Goal: Task Accomplishment & Management: Use online tool/utility

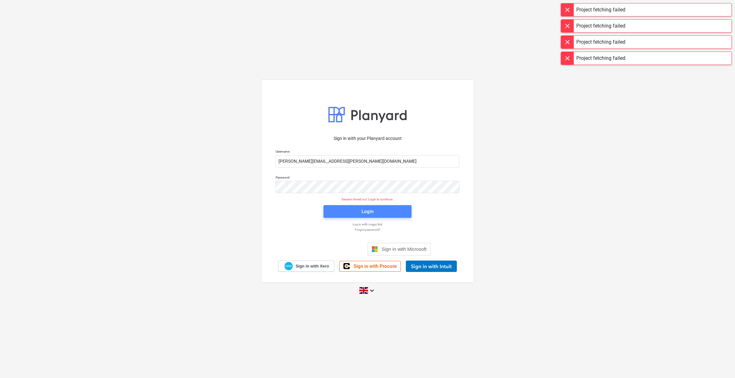
click at [347, 213] on span "Login" at bounding box center [367, 212] width 73 height 8
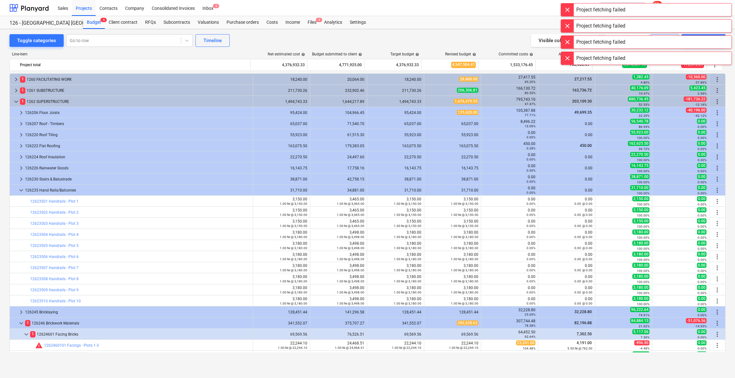
scroll to position [86, 0]
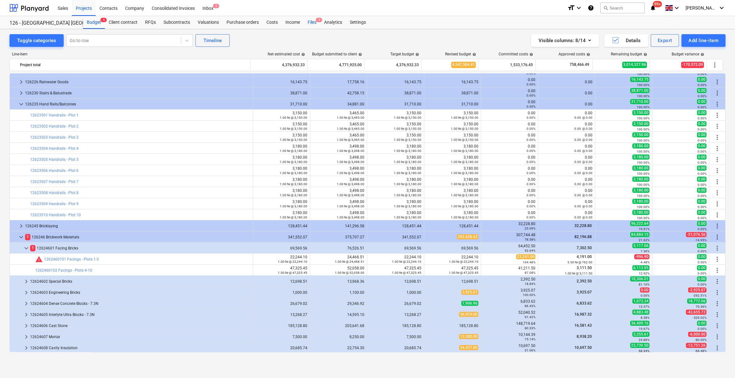
click at [314, 23] on div "Files 4" at bounding box center [312, 22] width 16 height 13
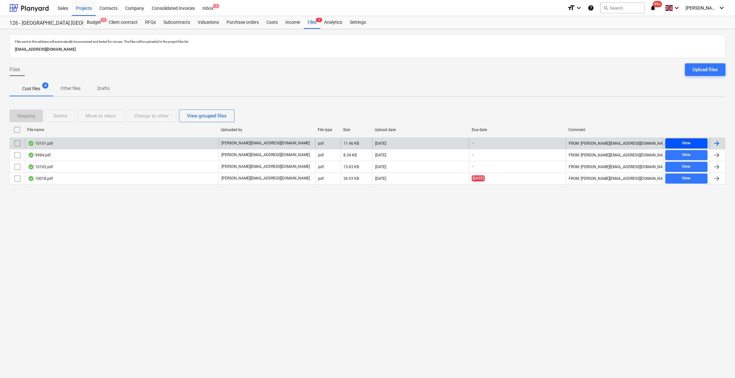
click at [683, 144] on div "View" at bounding box center [686, 143] width 9 height 7
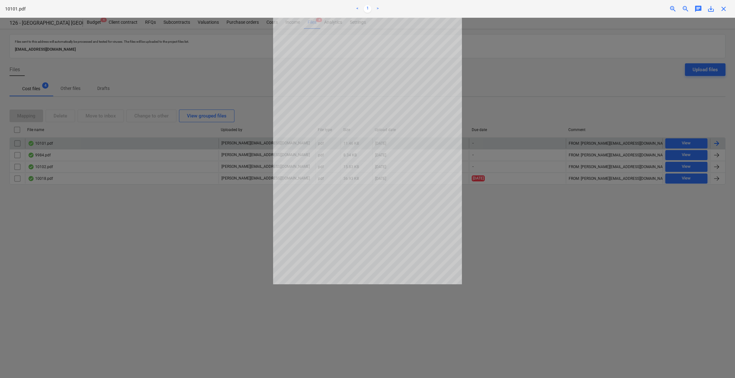
click at [723, 10] on span "close" at bounding box center [724, 9] width 8 height 8
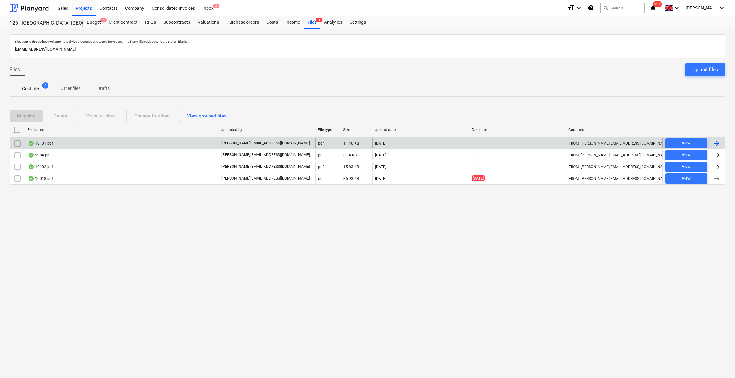
click at [716, 142] on div at bounding box center [717, 144] width 8 height 8
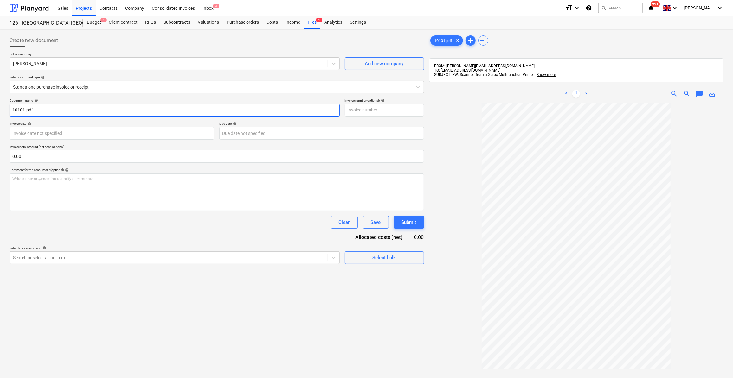
drag, startPoint x: 37, startPoint y: 111, endPoint x: 10, endPoint y: 109, distance: 26.4
click at [10, 109] on input "10101.pdf" at bounding box center [175, 110] width 330 height 13
type input "Labour 22-27/09/25"
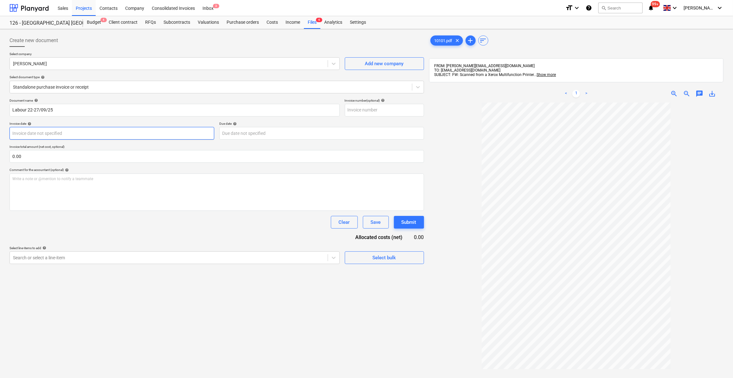
click at [51, 132] on body "Sales Projects Contacts Company Consolidated Invoices Inbox 3 format_size keybo…" at bounding box center [366, 189] width 733 height 378
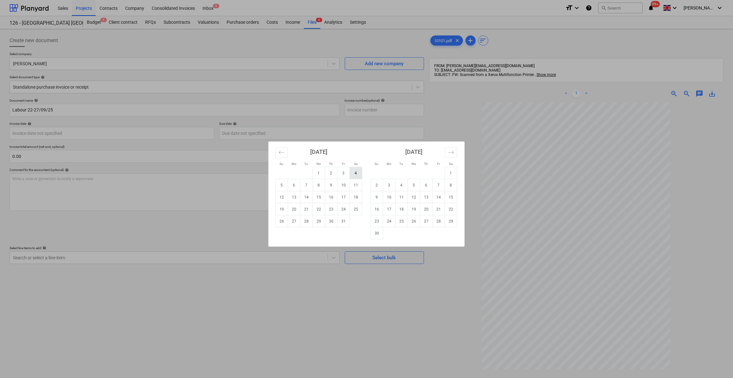
click at [353, 174] on td "4" at bounding box center [356, 173] width 12 height 12
type input "04 Oct 2025"
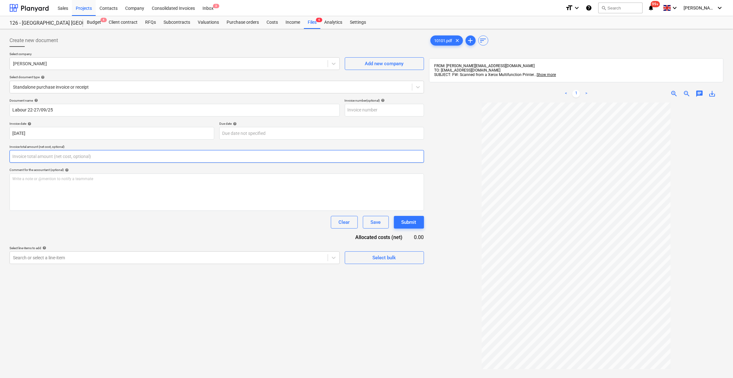
click at [28, 157] on input "text" at bounding box center [217, 156] width 414 height 13
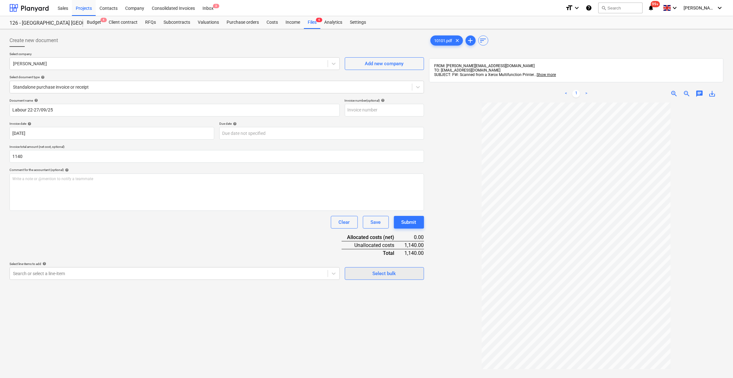
type input "1,140.00"
click at [369, 276] on span "Select bulk" at bounding box center [384, 274] width 63 height 8
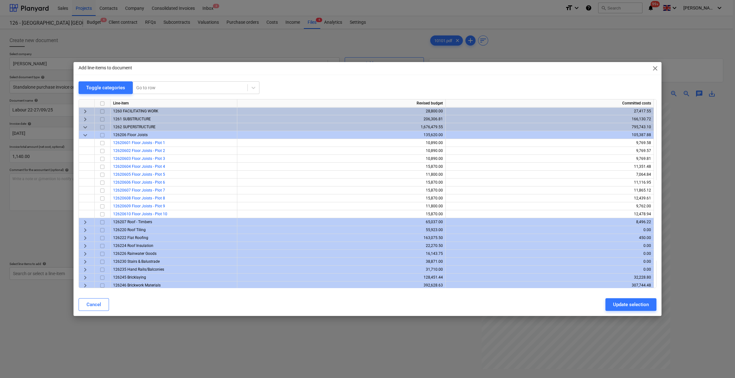
click at [86, 126] on span "keyboard_arrow_down" at bounding box center [85, 128] width 8 height 8
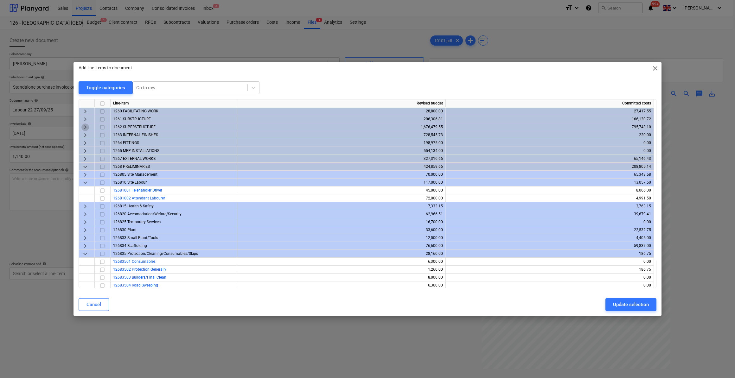
click at [82, 127] on span "keyboard_arrow_right" at bounding box center [85, 128] width 8 height 8
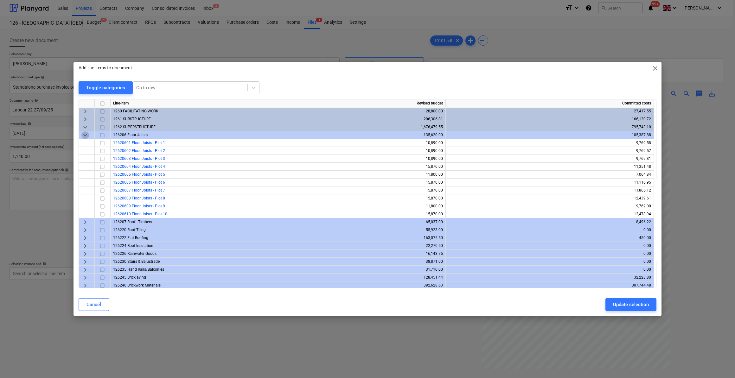
click at [84, 135] on span "keyboard_arrow_down" at bounding box center [85, 136] width 8 height 8
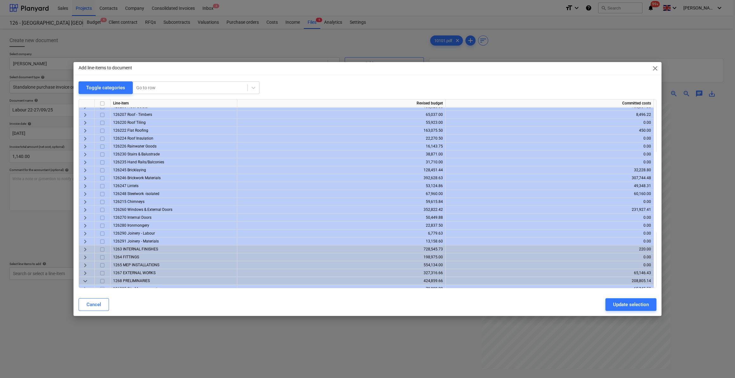
scroll to position [29, 0]
click at [85, 170] on span "keyboard_arrow_right" at bounding box center [85, 170] width 8 height 8
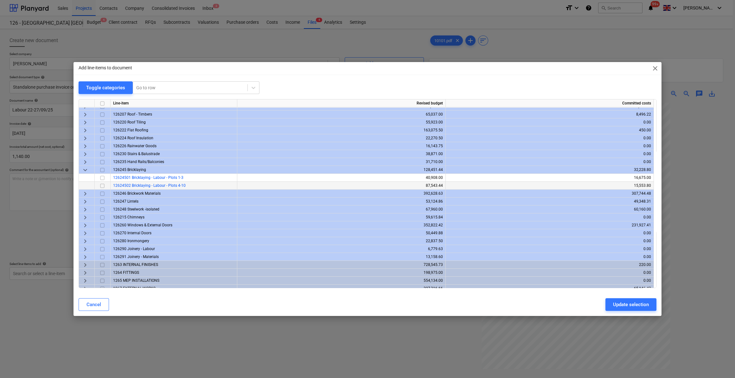
click at [179, 186] on span "12624502 Bricklaying - Labour - Plots 4-10" at bounding box center [149, 185] width 73 height 4
click at [103, 186] on input "checkbox" at bounding box center [103, 186] width 8 height 8
click at [622, 306] on div "Update selection" at bounding box center [631, 305] width 36 height 8
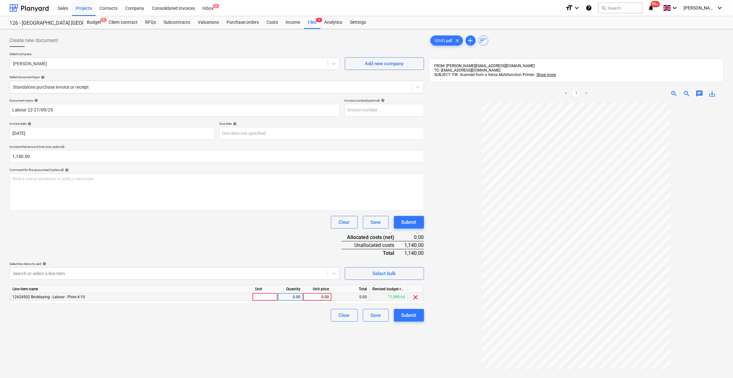
click at [258, 297] on div at bounding box center [265, 297] width 25 height 8
type input "Days"
click at [289, 296] on div "0.00" at bounding box center [290, 297] width 20 height 8
type input "6"
click at [311, 295] on div "0.00" at bounding box center [317, 297] width 23 height 8
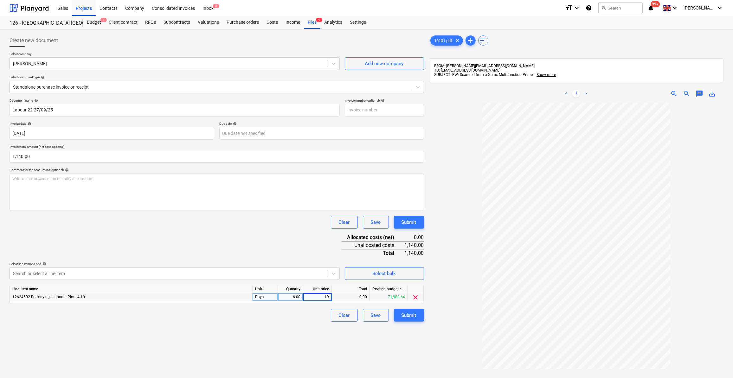
type input "190"
click at [288, 311] on div "Clear Save Submit" at bounding box center [217, 315] width 414 height 13
click at [409, 316] on div "Submit" at bounding box center [408, 316] width 15 height 8
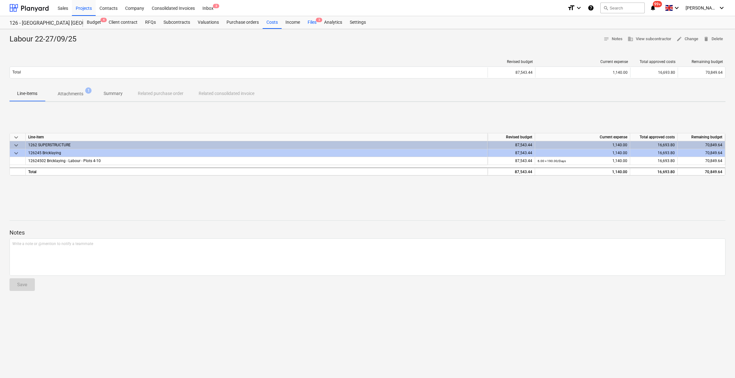
click at [312, 23] on div "Files 3" at bounding box center [312, 22] width 16 height 13
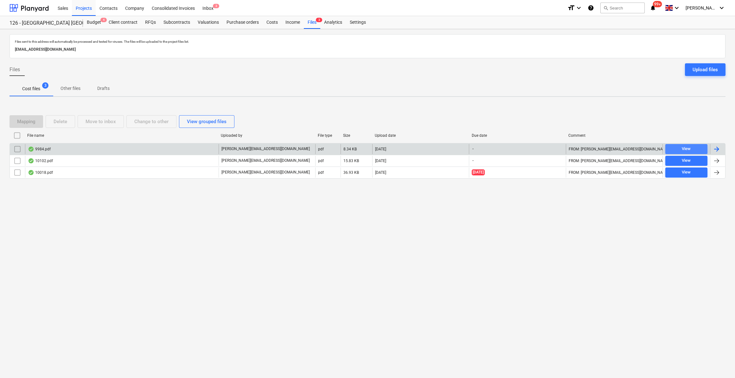
click at [686, 149] on div "View" at bounding box center [686, 148] width 9 height 7
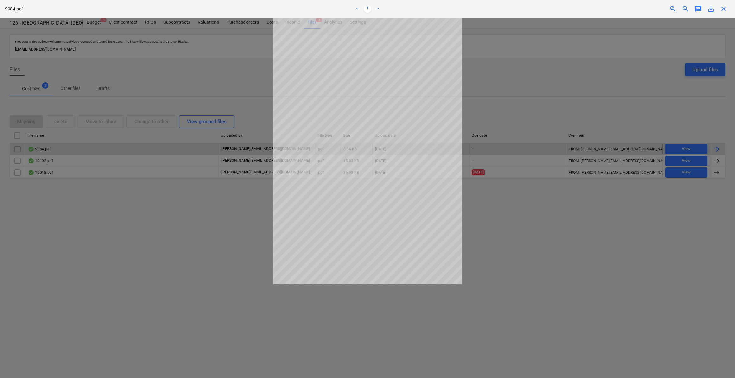
click at [721, 9] on span "close" at bounding box center [724, 9] width 8 height 8
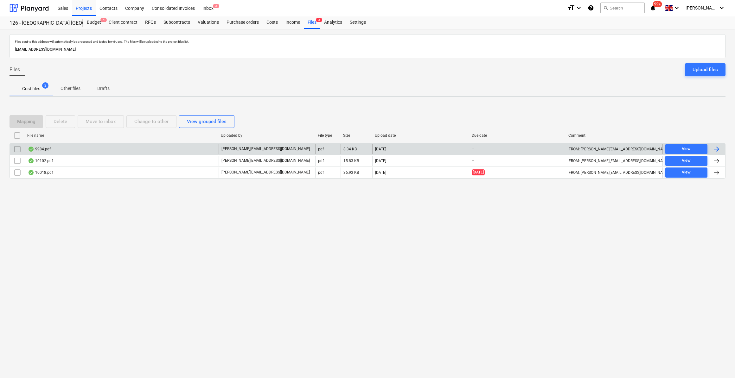
click at [717, 148] on div at bounding box center [717, 149] width 8 height 8
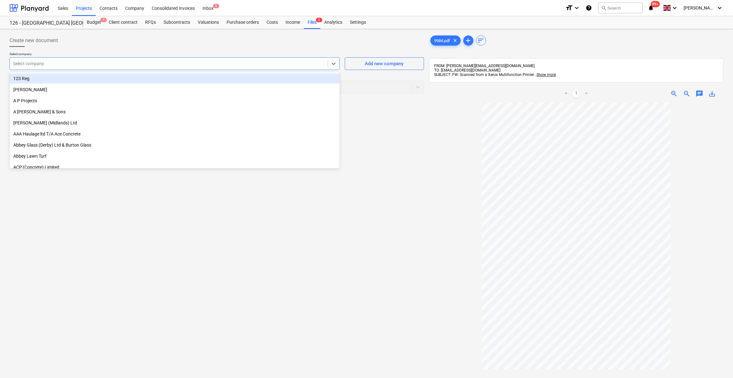
click at [50, 64] on div at bounding box center [169, 64] width 312 height 6
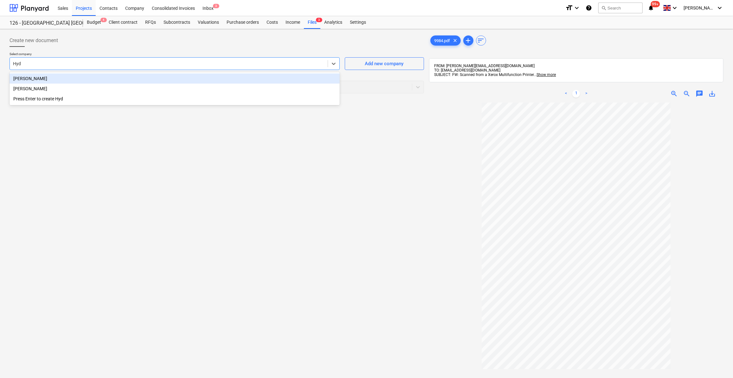
type input "Hyde"
click at [31, 81] on div "A P Hyde" at bounding box center [175, 79] width 330 height 10
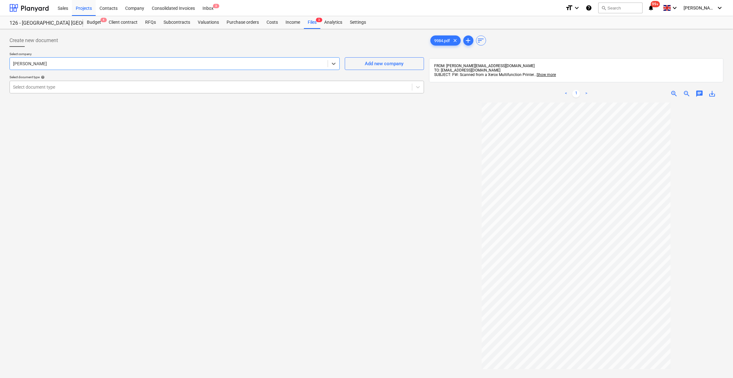
click at [44, 86] on div at bounding box center [211, 87] width 396 height 6
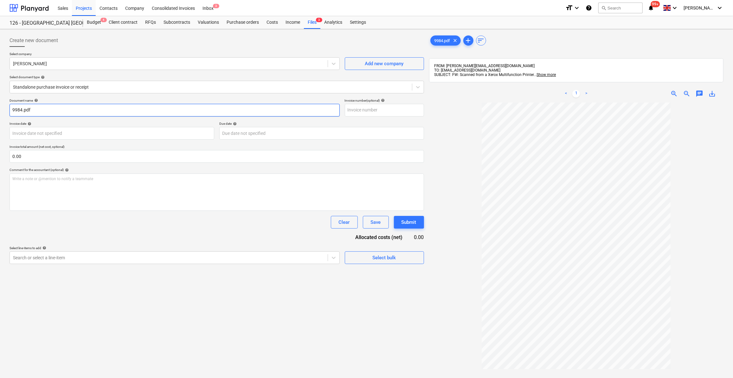
drag, startPoint x: 37, startPoint y: 109, endPoint x: 8, endPoint y: 111, distance: 29.6
click at [8, 111] on div "Create new document Select company A P Hyde Add new company Select document typ…" at bounding box center [217, 249] width 420 height 434
click at [46, 110] on input "Labour 29-04/120/25" at bounding box center [175, 110] width 330 height 13
click at [68, 110] on input "Labour 29-04/10/25" at bounding box center [175, 110] width 330 height 13
type input "Labour 29-04/10/25 - 21"
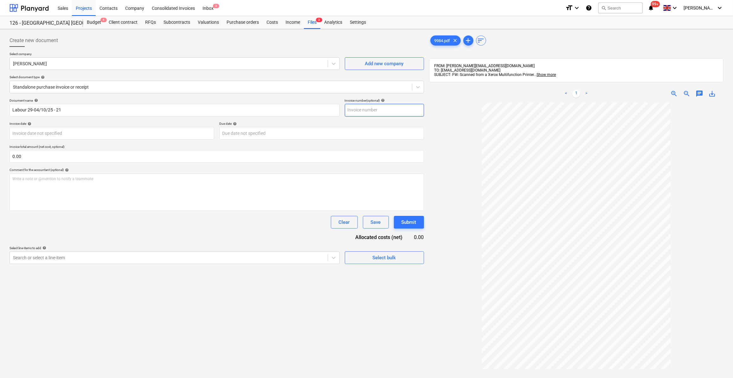
click at [363, 112] on input "text" at bounding box center [384, 110] width 79 height 13
type input "Brook/21"
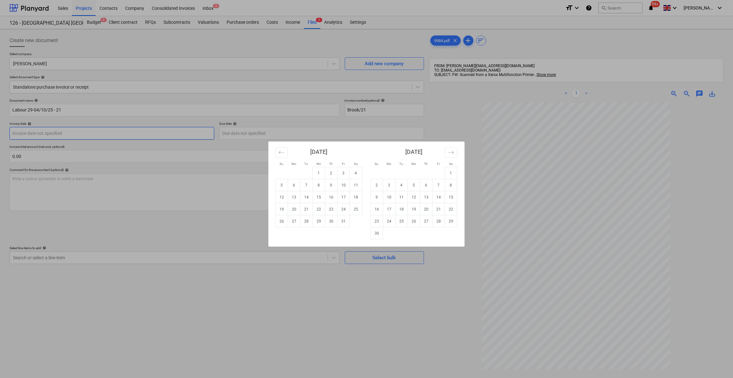
click at [53, 133] on body "Sales Projects Contacts Company Consolidated Invoices Inbox 3 format_size keybo…" at bounding box center [366, 189] width 733 height 378
click at [280, 189] on td "5" at bounding box center [282, 185] width 12 height 12
type input "05 Oct 2025"
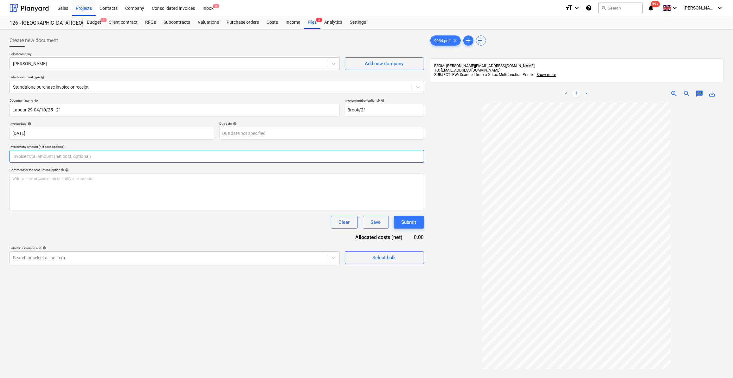
drag, startPoint x: 23, startPoint y: 156, endPoint x: 13, endPoint y: 156, distance: 10.2
click at [13, 156] on input "text" at bounding box center [217, 156] width 414 height 13
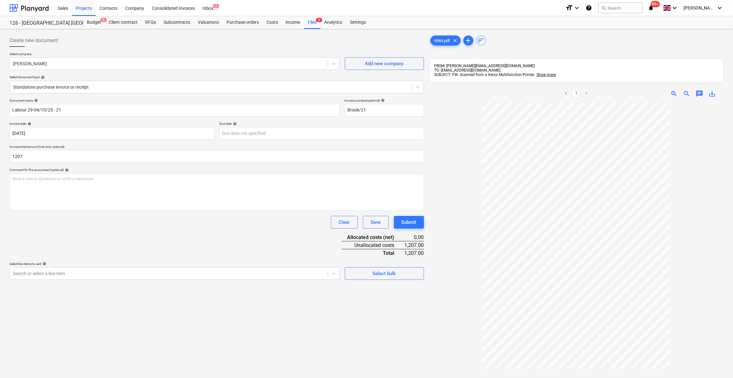
type input "1,207.00"
click at [220, 228] on div "Document name help Labour 29-04/10/25 - 21 Invoice number (optional) help Brook…" at bounding box center [217, 190] width 414 height 182
click at [369, 277] on span "Select bulk" at bounding box center [384, 274] width 63 height 8
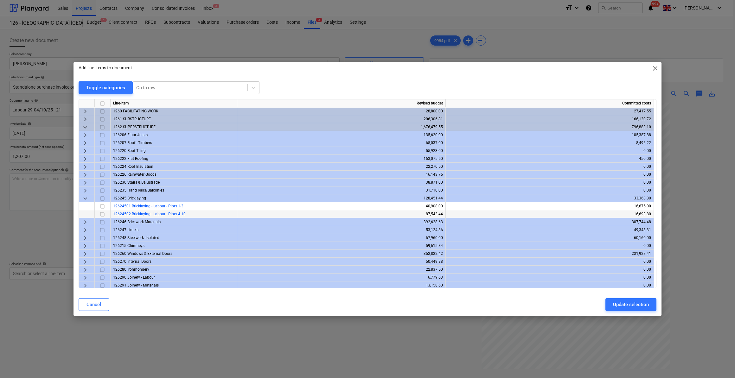
click at [152, 216] on span "12624502 Bricklaying - Labour - Plots 4-10" at bounding box center [149, 214] width 73 height 4
click at [101, 215] on input "checkbox" at bounding box center [103, 215] width 8 height 8
click at [628, 303] on div "Update selection" at bounding box center [631, 305] width 36 height 8
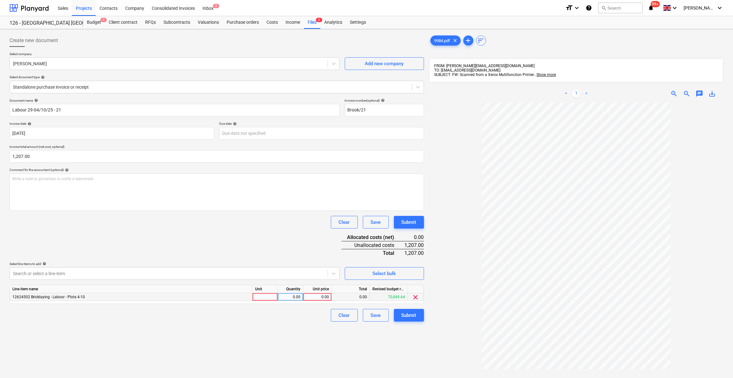
click at [259, 297] on div at bounding box center [265, 297] width 25 height 8
type input "Days"
click at [322, 298] on div "0.00" at bounding box center [317, 297] width 23 height 8
type input "230"
click at [296, 298] on div "0.00" at bounding box center [290, 297] width 20 height 8
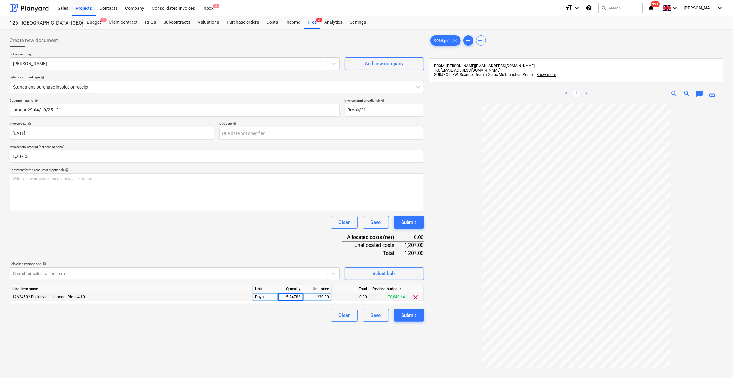
type input "5.247826"
click at [405, 316] on div "Submit" at bounding box center [408, 316] width 15 height 8
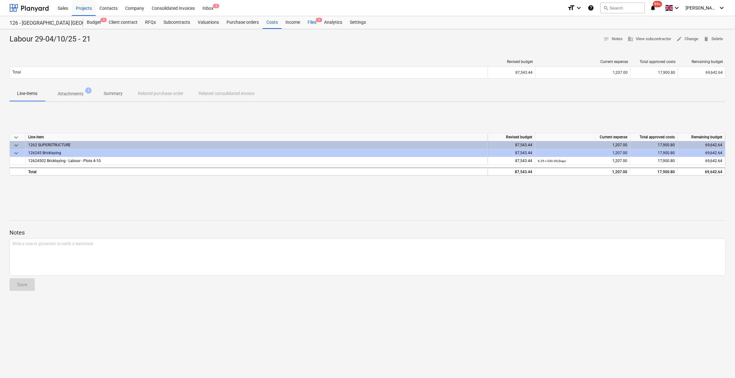
click at [311, 22] on div "Files 2" at bounding box center [312, 22] width 16 height 13
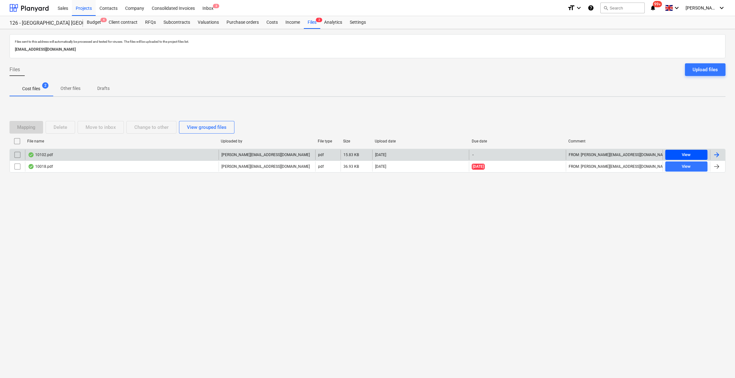
click at [690, 155] on div "View" at bounding box center [686, 154] width 9 height 7
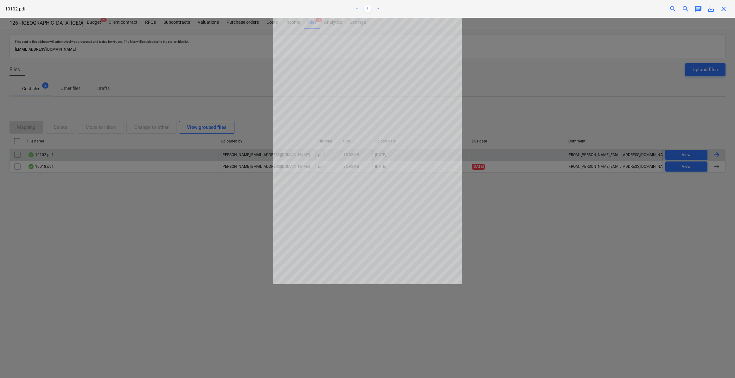
click at [725, 10] on span "close" at bounding box center [724, 9] width 8 height 8
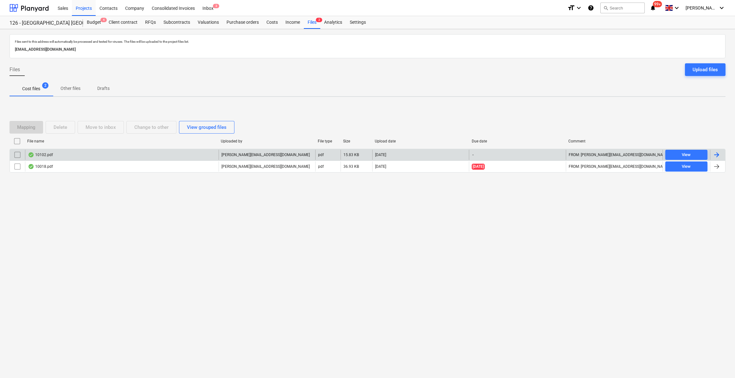
click at [716, 156] on div at bounding box center [717, 155] width 8 height 8
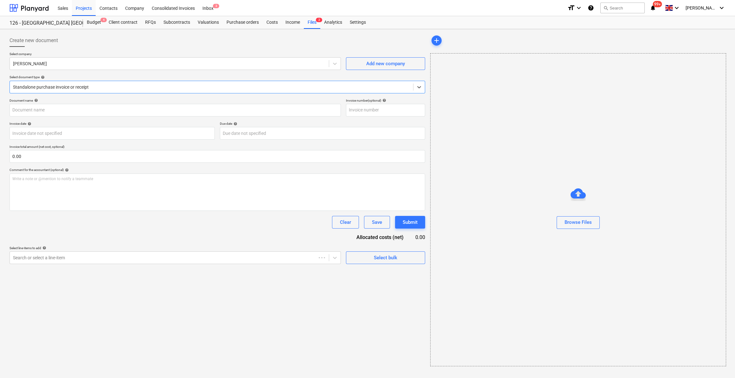
type input "30975528"
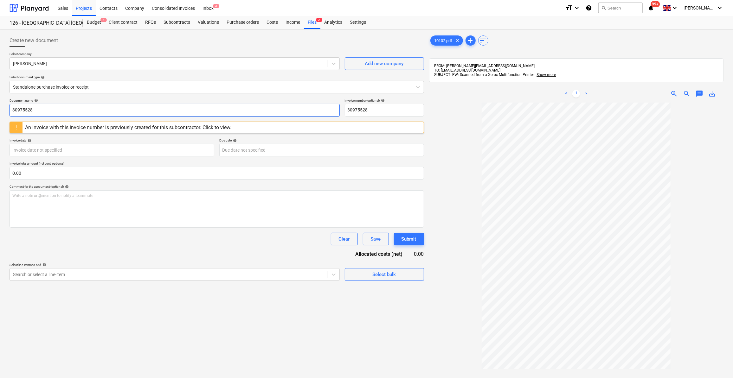
drag, startPoint x: 35, startPoint y: 109, endPoint x: 11, endPoint y: 110, distance: 24.1
click at [11, 110] on input "30975528" at bounding box center [175, 110] width 330 height 13
type input "Labour 29-03/10/25"
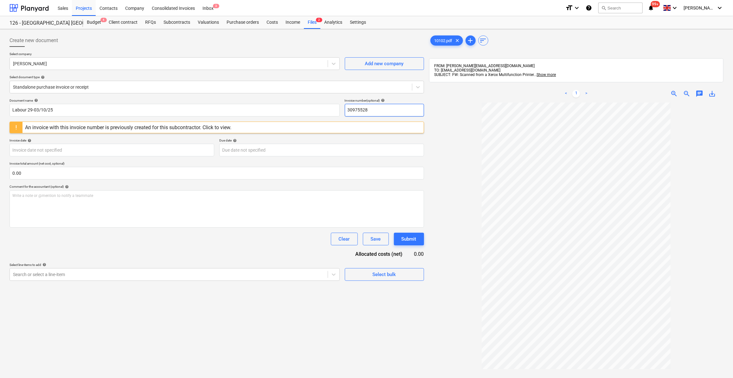
drag, startPoint x: 374, startPoint y: 111, endPoint x: 345, endPoint y: 109, distance: 28.2
click at [345, 109] on input "30975528" at bounding box center [384, 110] width 79 height 13
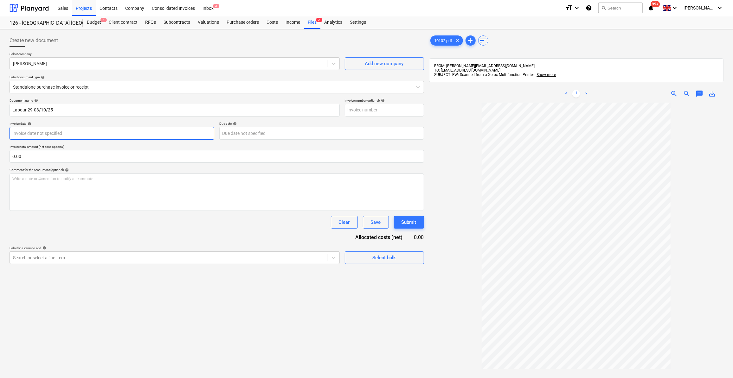
click at [36, 133] on body "Sales Projects Contacts Company Consolidated Invoices Inbox 3 format_size keybo…" at bounding box center [366, 189] width 733 height 378
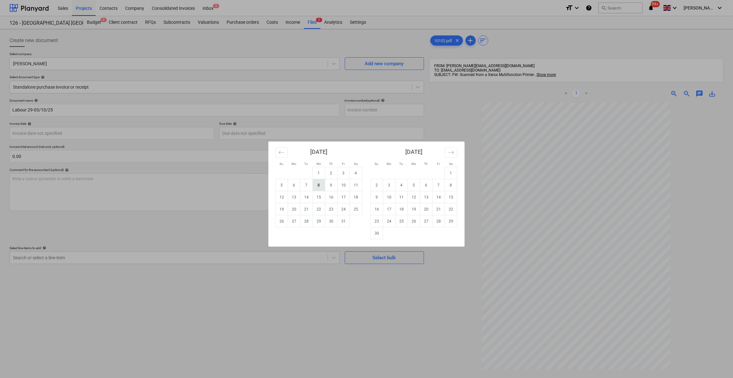
click at [319, 186] on td "8" at bounding box center [319, 185] width 12 height 12
type input "08 Oct 2025"
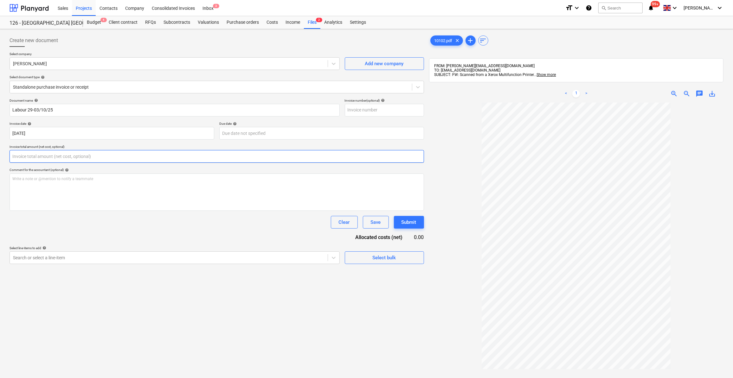
click at [29, 156] on input "text" at bounding box center [217, 156] width 414 height 13
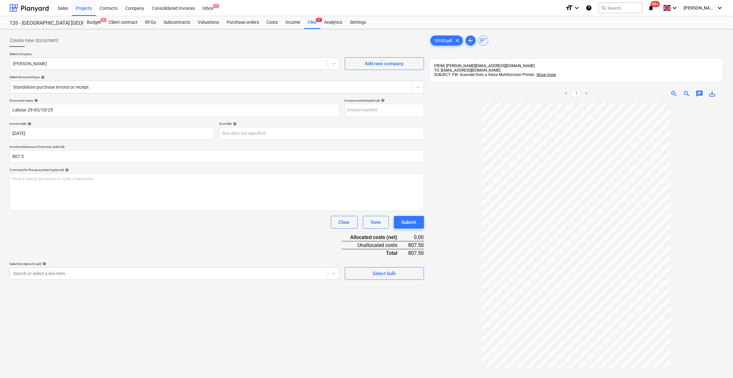
type input "807.50"
click at [125, 231] on div "Document name help Labour 29-03/10/25 Invoice number (optional) help Invoice da…" at bounding box center [217, 190] width 414 height 182
click at [383, 274] on div "Select bulk" at bounding box center [384, 274] width 23 height 8
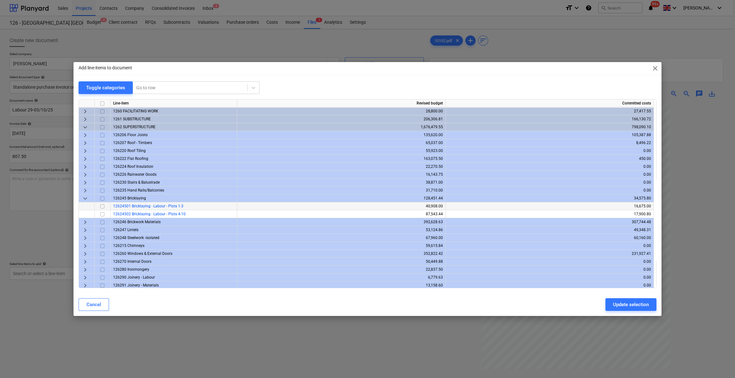
click at [133, 206] on span "12624501 Bricklaying - Labour - Plots 1-3" at bounding box center [148, 206] width 70 height 4
click at [104, 215] on input "checkbox" at bounding box center [103, 215] width 8 height 8
click at [624, 308] on div "Update selection" at bounding box center [631, 305] width 36 height 8
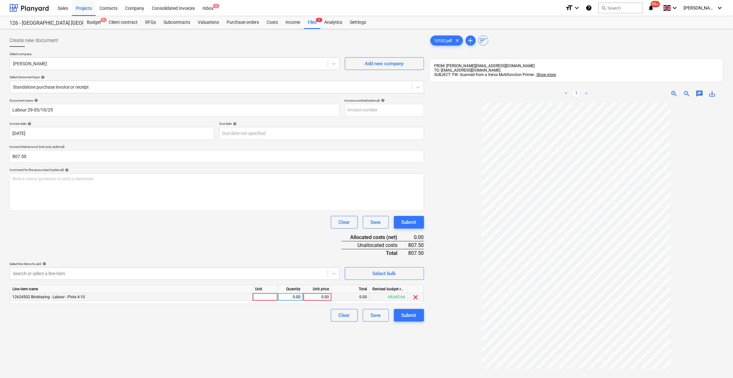
click at [259, 297] on div at bounding box center [265, 297] width 25 height 8
type input "Days"
click at [292, 298] on div "0.00" at bounding box center [290, 297] width 20 height 8
type input "4.25"
click at [326, 294] on div "0.00" at bounding box center [317, 297] width 23 height 8
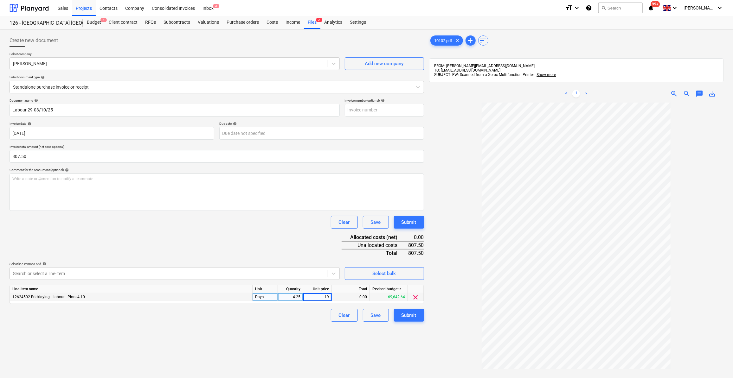
type input "190"
click at [291, 308] on div "Document name help Labour 29-03/10/25 Invoice number (optional) help Invoice da…" at bounding box center [217, 210] width 414 height 223
click at [412, 318] on div "Submit" at bounding box center [408, 316] width 15 height 8
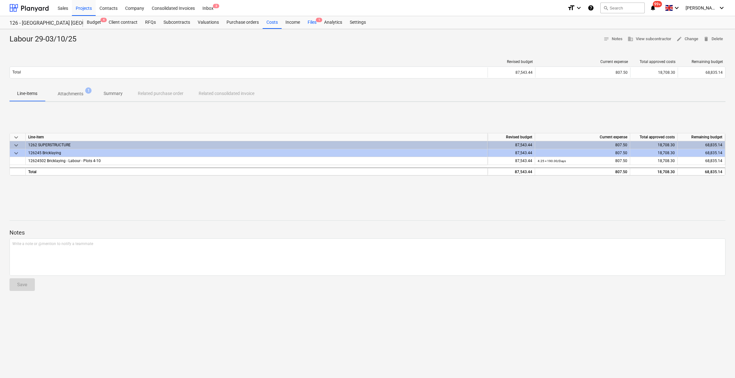
click at [312, 24] on div "Files 1" at bounding box center [312, 22] width 16 height 13
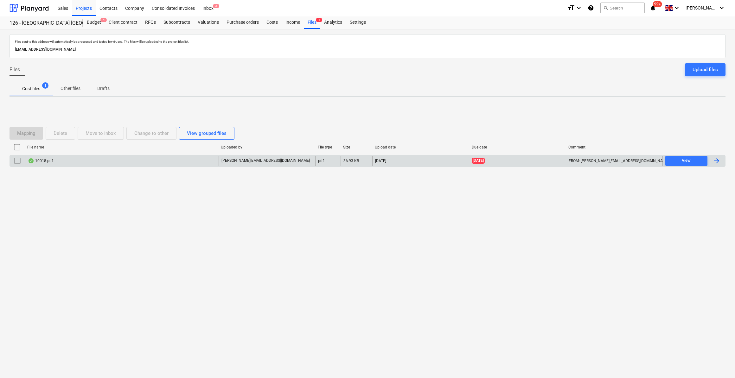
click at [716, 161] on div at bounding box center [717, 161] width 8 height 8
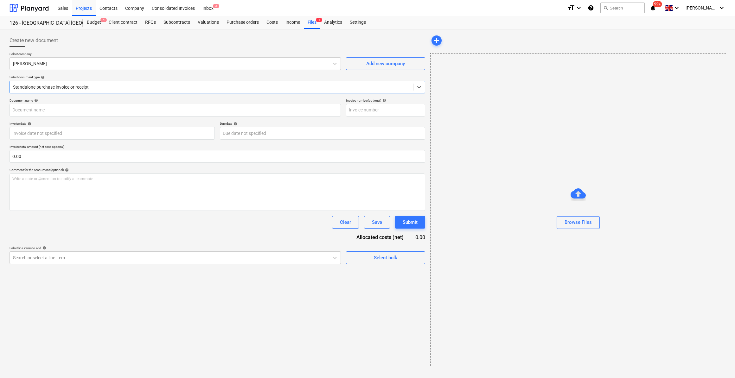
type input "73"
type input "05 Oct 2025"
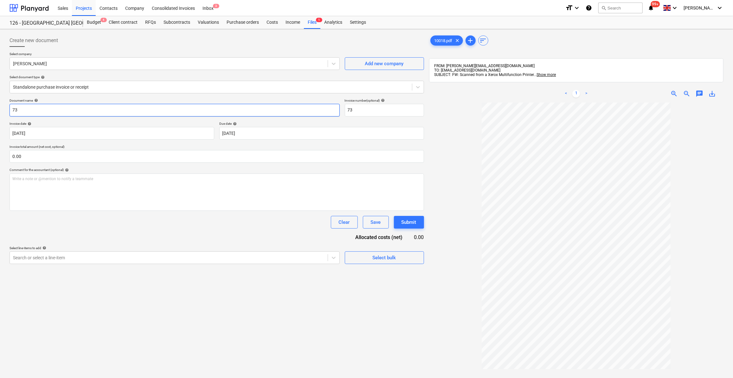
click at [12, 110] on input "73" at bounding box center [175, 110] width 330 height 13
type input "Labour 29-04/10/25 - 73"
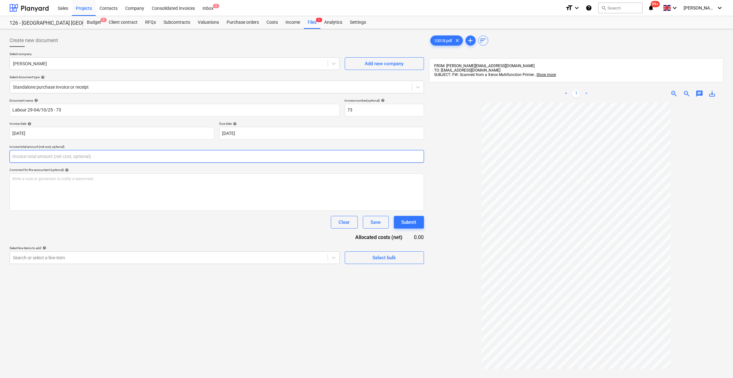
click at [35, 156] on input "text" at bounding box center [217, 156] width 414 height 13
click at [33, 153] on input "text" at bounding box center [217, 156] width 414 height 13
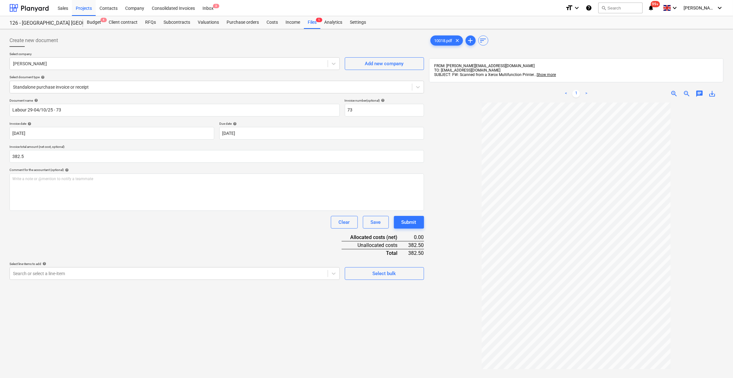
type input "382.50"
click at [48, 222] on div "Clear Save Submit" at bounding box center [217, 222] width 414 height 13
click at [377, 274] on div "Select bulk" at bounding box center [384, 274] width 23 height 8
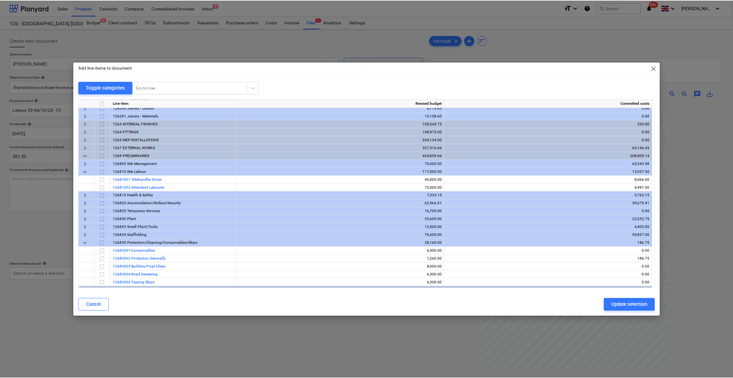
scroll to position [175, 0]
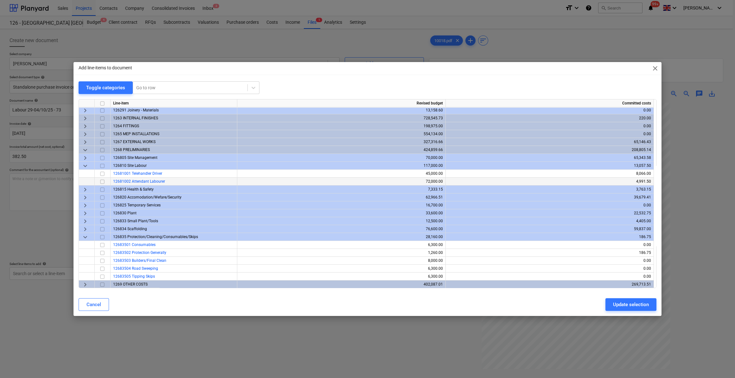
click at [102, 181] on input "checkbox" at bounding box center [103, 182] width 8 height 8
click at [620, 306] on div "Update selection" at bounding box center [631, 305] width 36 height 8
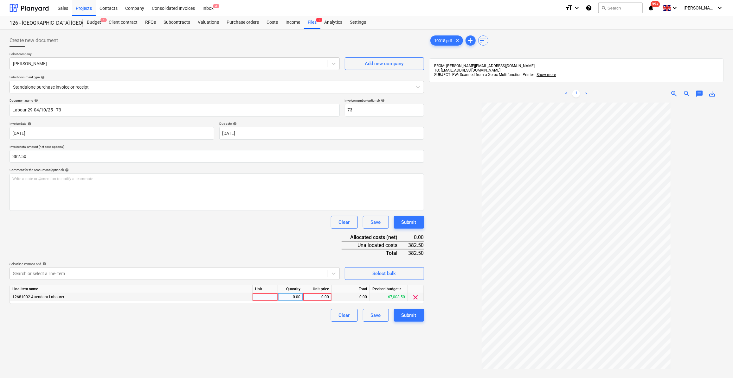
click at [263, 298] on div at bounding box center [265, 297] width 25 height 8
type input "Days"
click at [282, 296] on div "0.00" at bounding box center [290, 297] width 20 height 8
type input "3"
click at [311, 296] on div "0.00" at bounding box center [317, 297] width 23 height 8
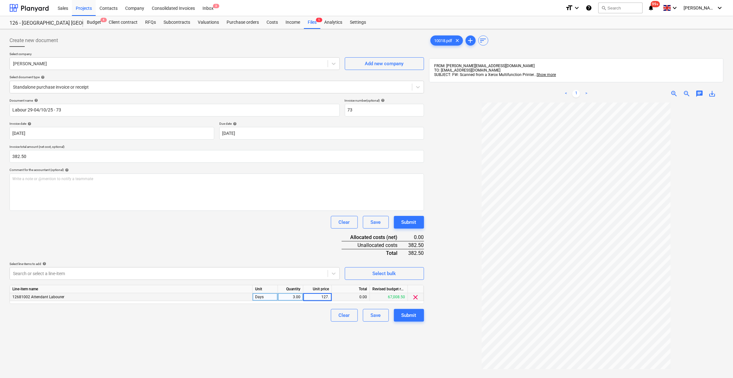
type input "127.5"
click at [250, 313] on div "Clear Save Submit" at bounding box center [217, 315] width 414 height 13
click at [403, 316] on div "Submit" at bounding box center [408, 316] width 15 height 8
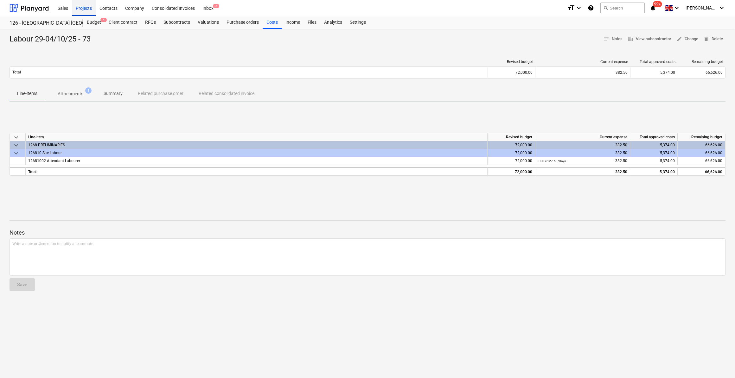
click at [81, 8] on div "Projects" at bounding box center [84, 8] width 24 height 16
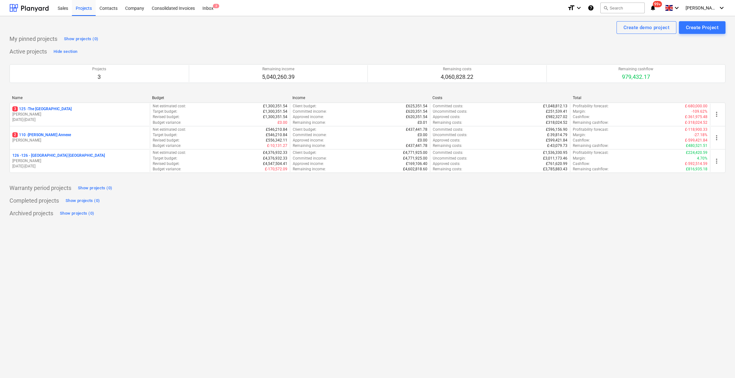
click at [45, 110] on p "3 125 - The Royal Hotel" at bounding box center [41, 108] width 59 height 5
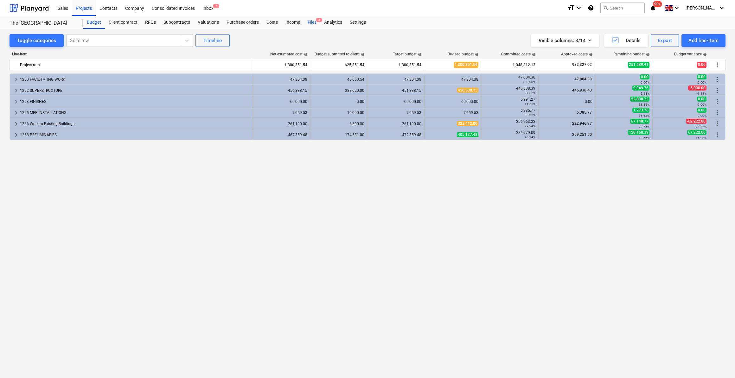
click at [309, 21] on div "Files 3" at bounding box center [312, 22] width 16 height 13
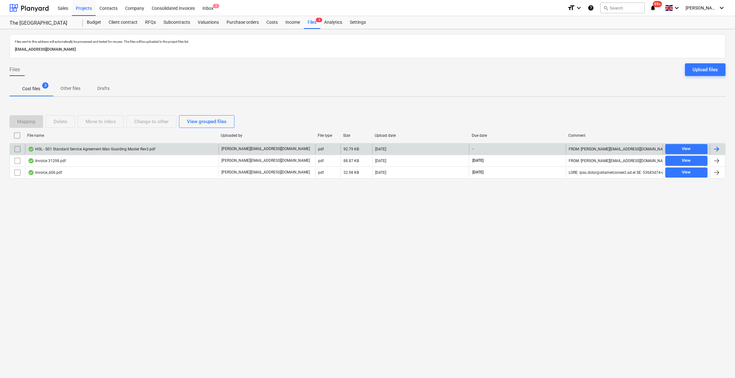
click at [19, 150] on input "checkbox" at bounding box center [17, 149] width 10 height 10
click at [58, 120] on div "Delete" at bounding box center [61, 122] width 14 height 8
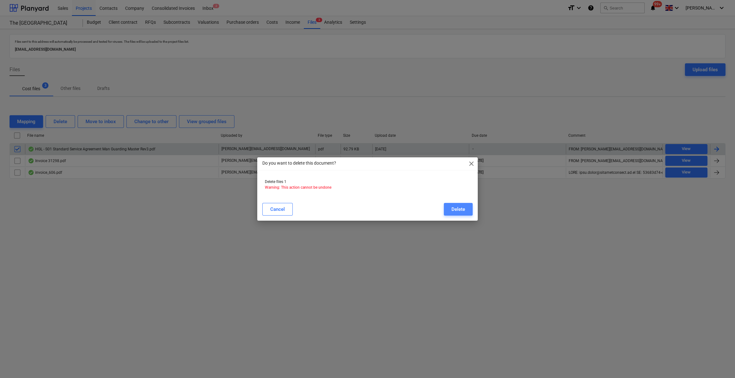
click at [452, 208] on div "Delete" at bounding box center [459, 209] width 14 height 8
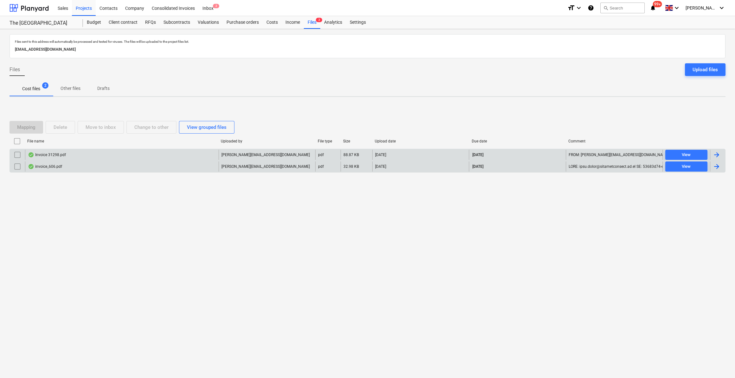
click at [717, 166] on div at bounding box center [717, 167] width 8 height 8
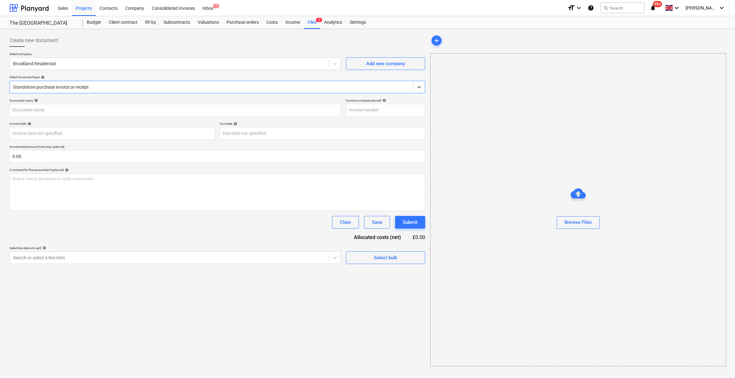
type input "606"
type input "06 Oct 2025"
type input "20 Oct 2025"
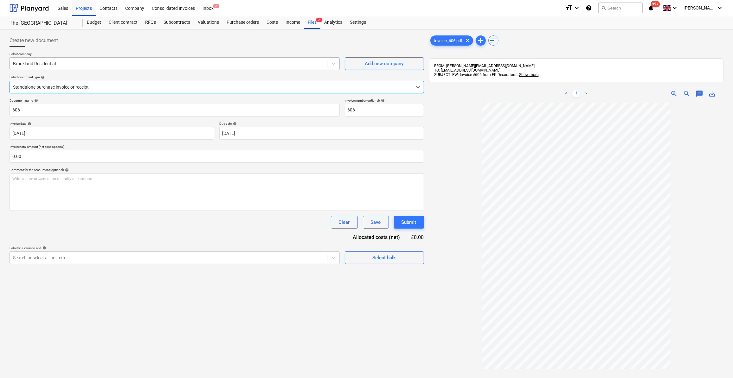
click at [35, 63] on div at bounding box center [169, 64] width 312 height 6
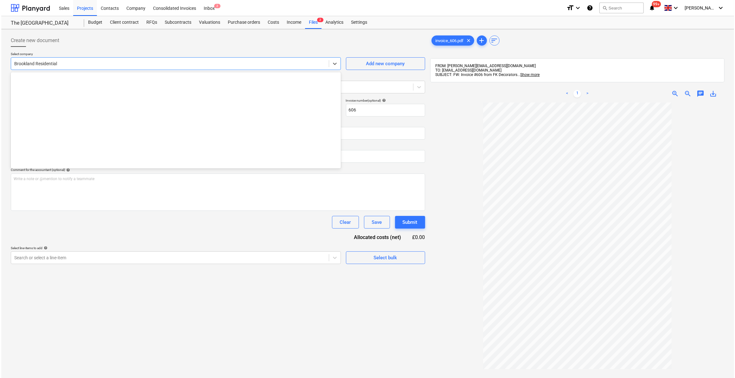
scroll to position [765, 0]
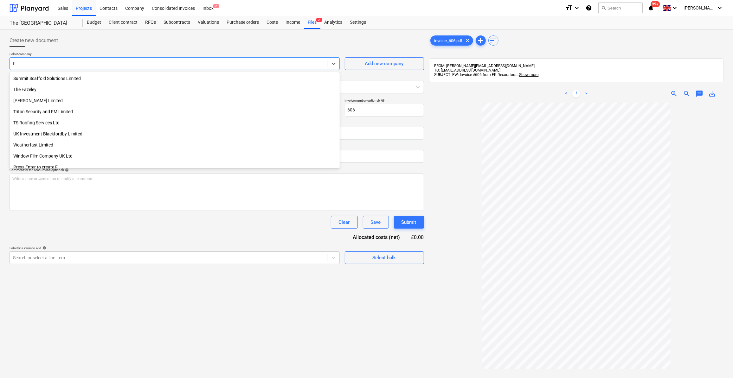
type input "FK"
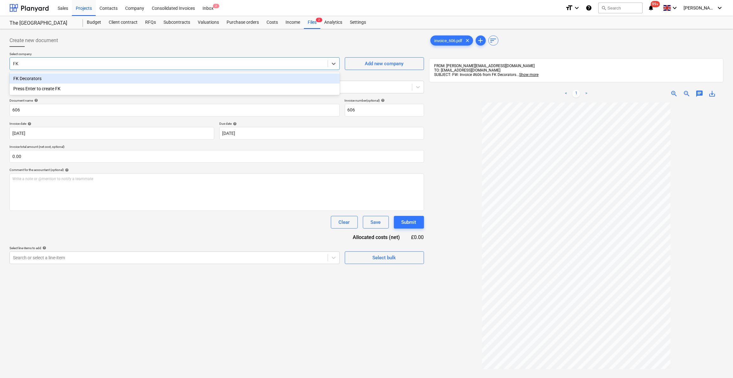
click at [35, 77] on div "FK Decorators" at bounding box center [175, 79] width 330 height 10
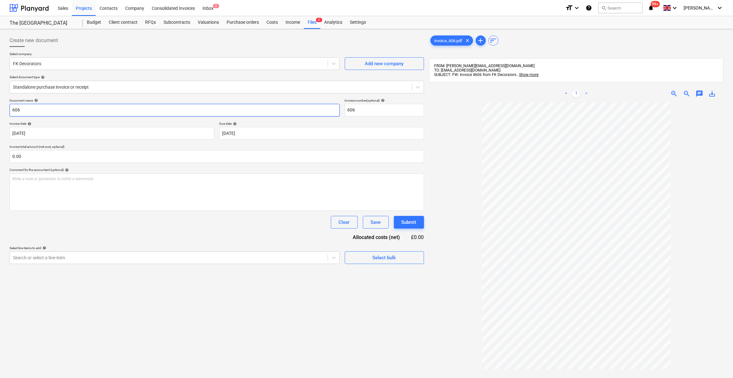
click at [12, 110] on input "606" at bounding box center [175, 110] width 330 height 13
type input "Labour 01-02/10/25 - 606"
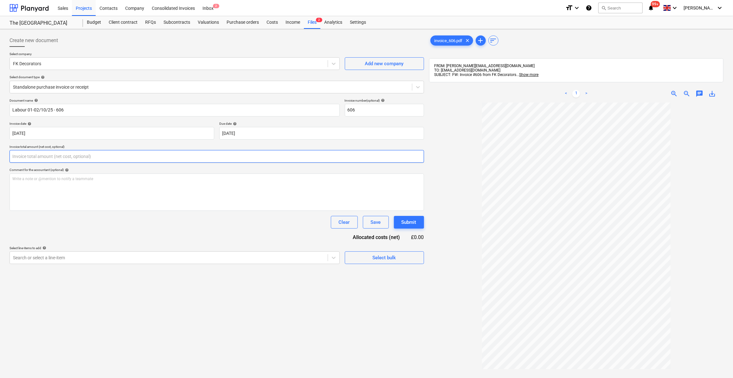
click at [29, 156] on input "text" at bounding box center [217, 156] width 414 height 13
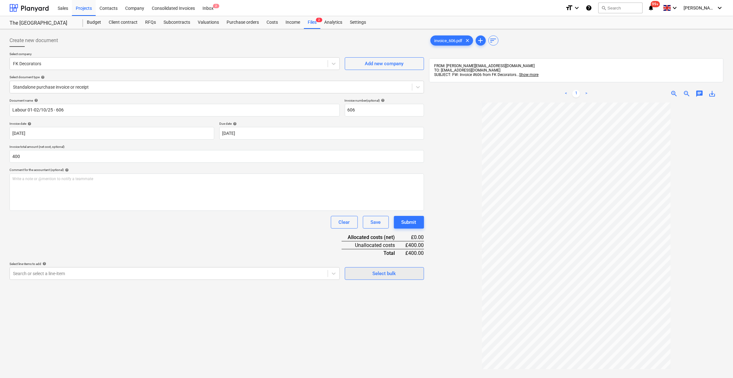
type input "400.00"
click at [372, 273] on span "Select bulk" at bounding box center [384, 274] width 63 height 8
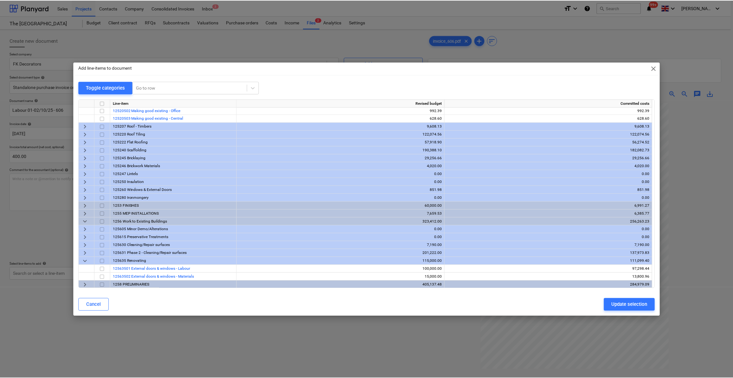
scroll to position [33, 0]
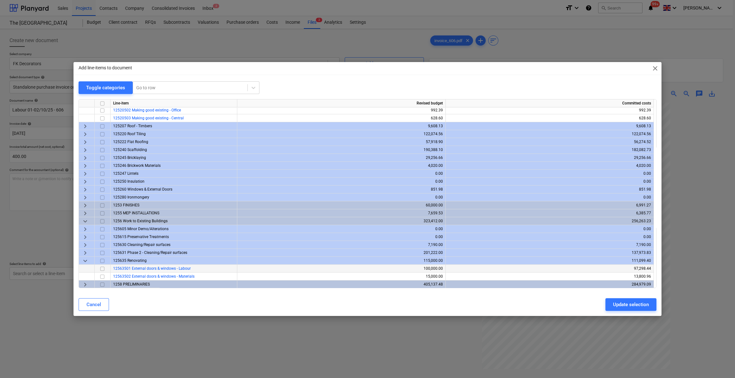
click at [153, 270] on span "12563501 External doors & windows - Labour" at bounding box center [152, 269] width 78 height 4
click at [102, 269] on input "checkbox" at bounding box center [103, 269] width 8 height 8
click at [638, 304] on div "Update selection" at bounding box center [631, 305] width 36 height 8
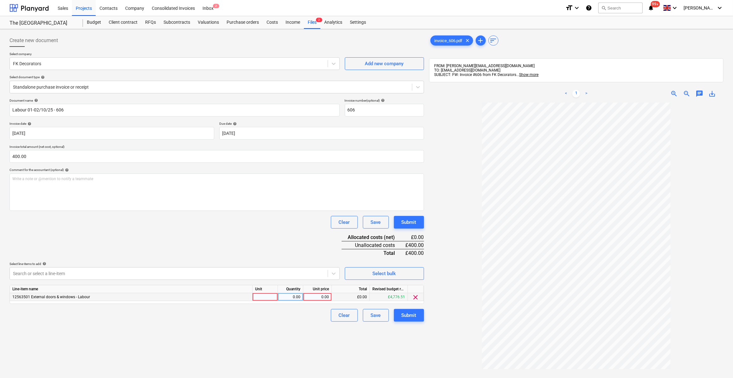
click at [259, 297] on div at bounding box center [265, 297] width 25 height 8
type input "Day"
click at [290, 297] on div "0.00" at bounding box center [290, 297] width 20 height 8
type input "2"
click at [322, 298] on div "0.00" at bounding box center [317, 297] width 23 height 8
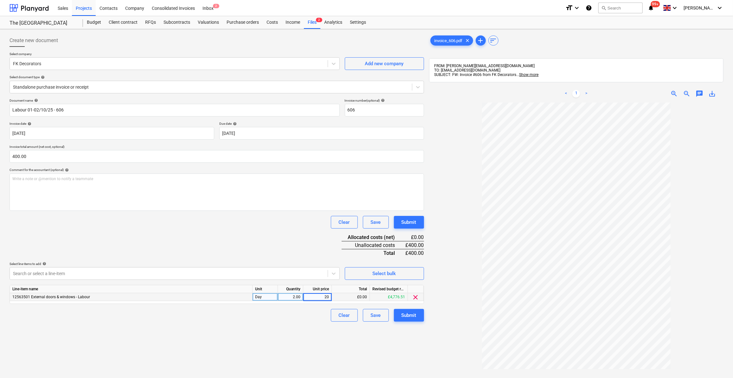
type input "200"
click at [233, 313] on div "Clear Save Submit" at bounding box center [217, 315] width 414 height 13
click at [411, 317] on div "Submit" at bounding box center [408, 316] width 15 height 8
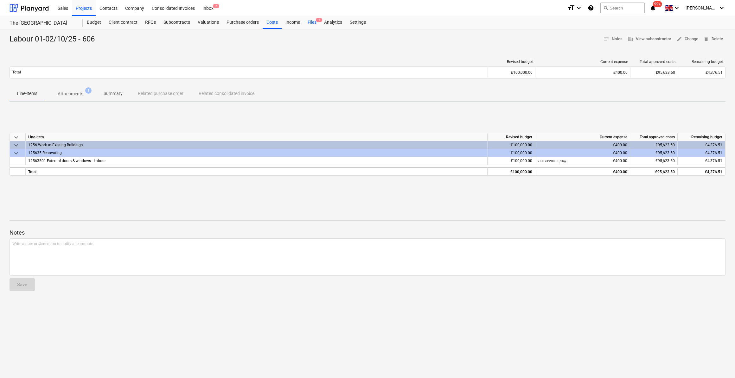
click at [314, 23] on div "Files 1" at bounding box center [312, 22] width 16 height 13
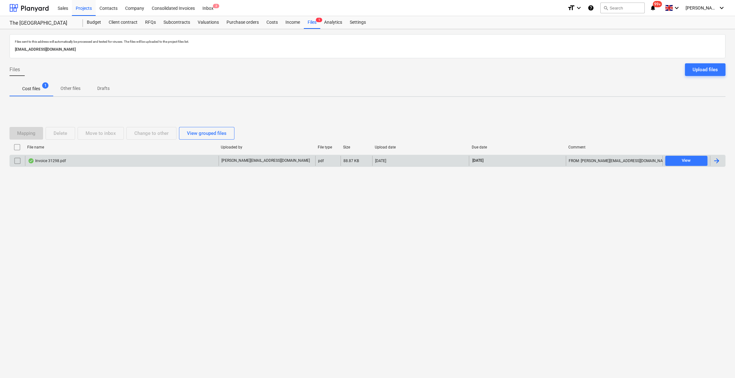
click at [716, 159] on div at bounding box center [717, 161] width 8 height 8
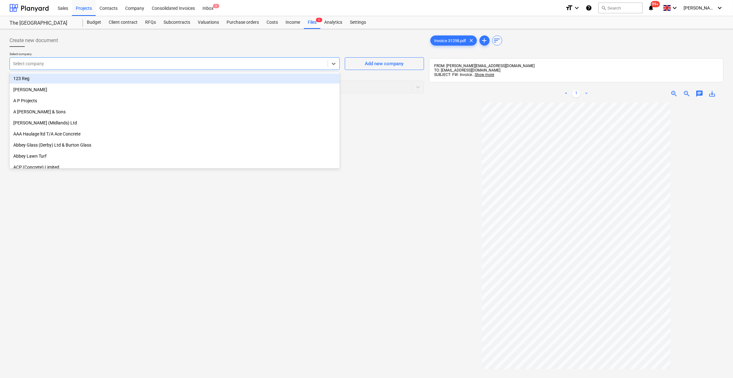
click at [31, 65] on div at bounding box center [169, 64] width 312 height 6
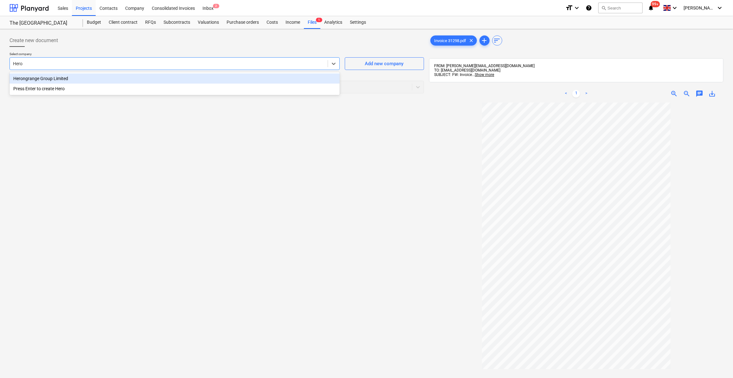
type input "Heron"
click at [22, 78] on div "Herongrange Group Limited" at bounding box center [175, 79] width 330 height 10
click at [418, 90] on icon at bounding box center [418, 87] width 6 height 6
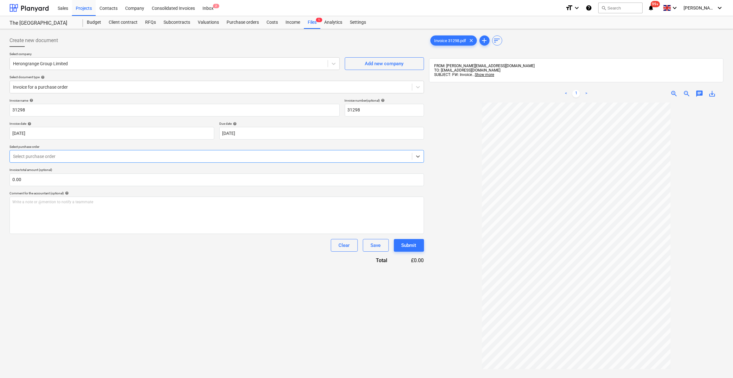
click at [63, 155] on div at bounding box center [211, 156] width 396 height 6
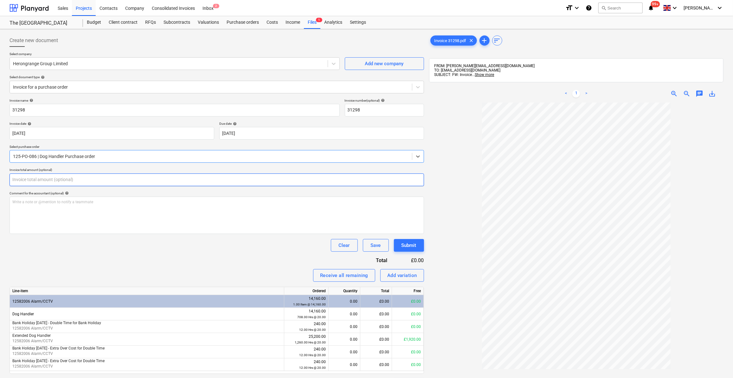
click at [34, 177] on input "text" at bounding box center [217, 180] width 414 height 13
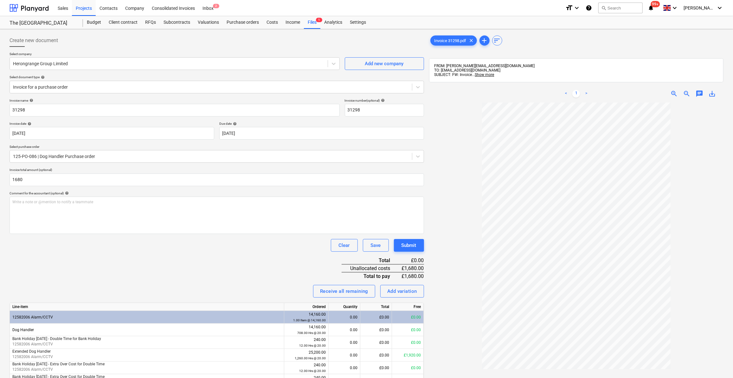
type input "1,680.00"
click at [141, 272] on div "Invoice name help 31298 Invoice number (optional) help 31298 Invoice date help …" at bounding box center [217, 253] width 414 height 309
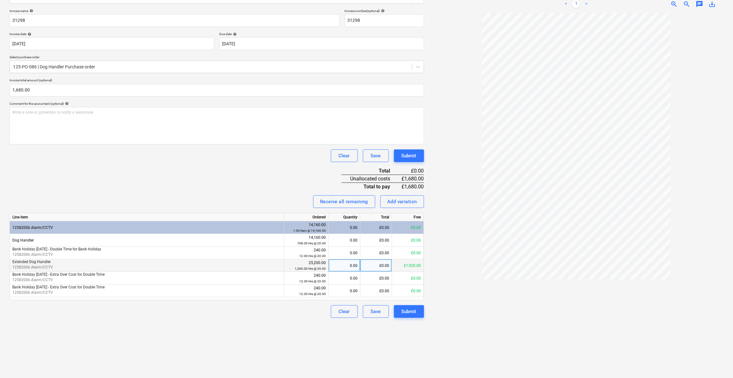
scroll to position [90, 0]
click at [348, 267] on div "0.00" at bounding box center [344, 265] width 26 height 13
type input "84"
click at [263, 317] on div "Clear Save Submit" at bounding box center [217, 311] width 414 height 13
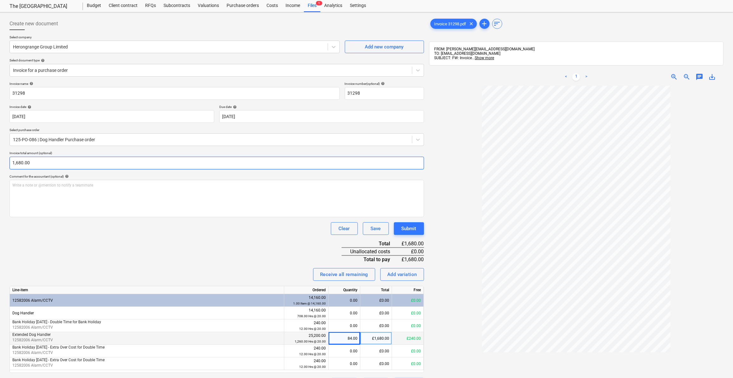
scroll to position [3, 0]
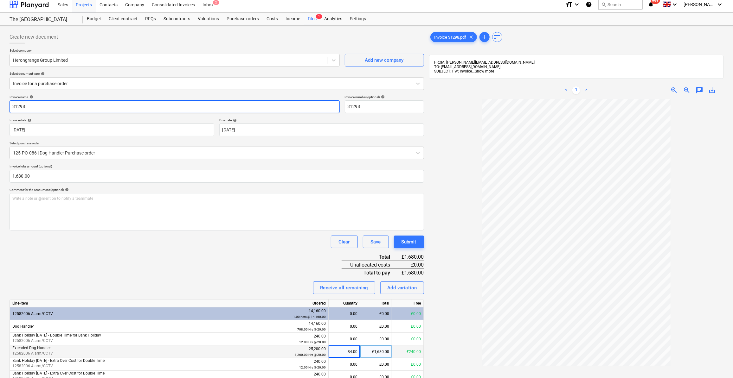
click at [12, 106] on input "31298" at bounding box center [175, 106] width 330 height 13
click at [34, 105] on input "Security 29/09/25 - 31298" at bounding box center [175, 106] width 330 height 13
drag, startPoint x: 42, startPoint y: 106, endPoint x: 41, endPoint y: 121, distance: 15.2
click at [42, 107] on input "Security 29-05/09/25 - 31298" at bounding box center [175, 106] width 330 height 13
type input "Security 29-05/10/25 - 31298"
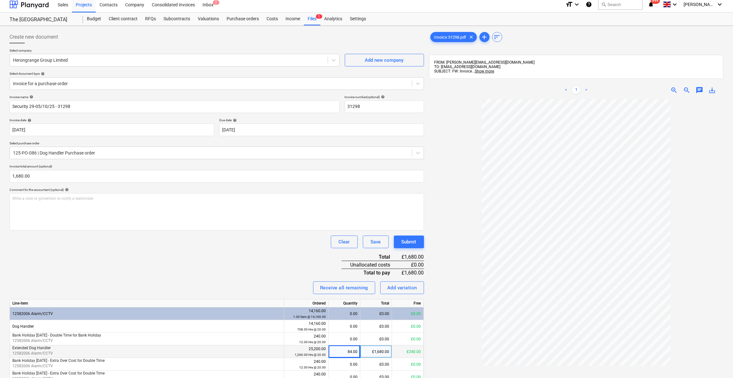
click at [122, 242] on div "Clear Save Submit" at bounding box center [217, 242] width 414 height 13
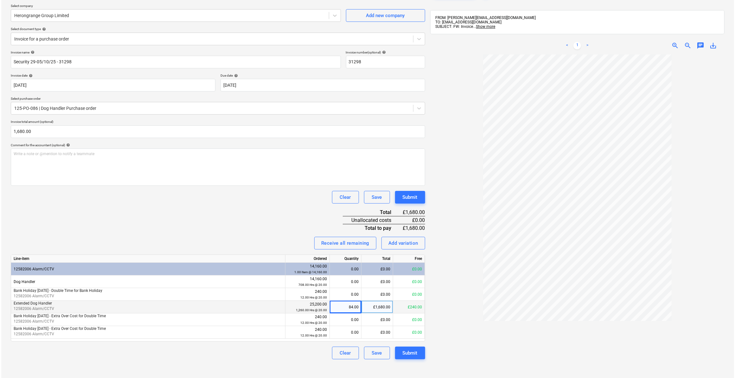
scroll to position [90, 0]
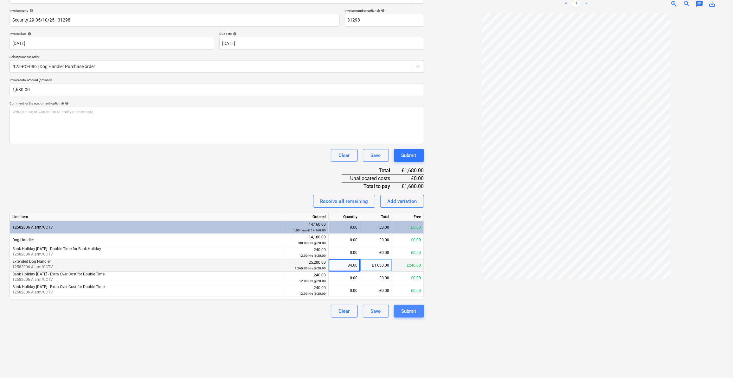
click at [411, 311] on div "Submit" at bounding box center [408, 311] width 15 height 8
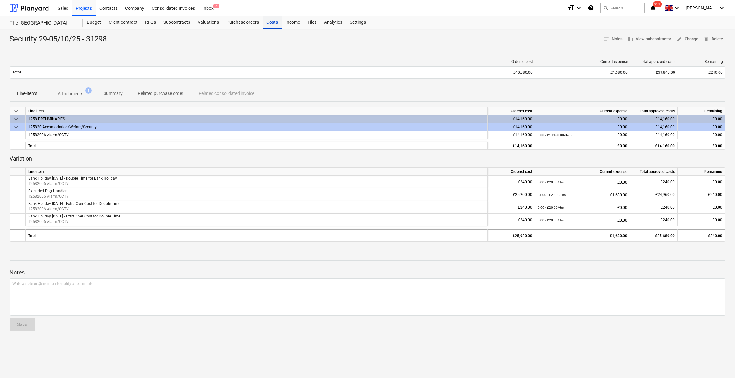
click at [270, 22] on div "Costs" at bounding box center [272, 22] width 19 height 13
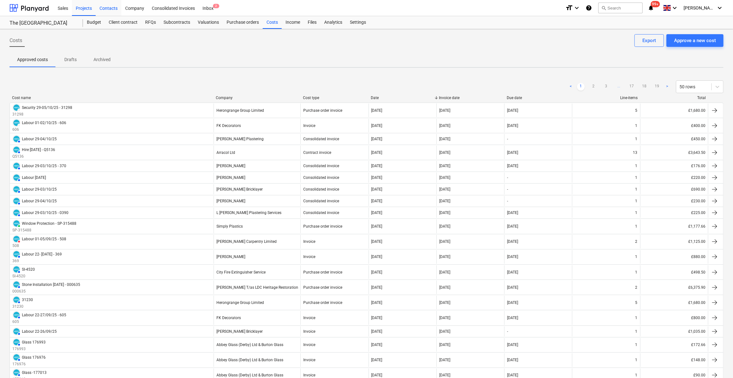
click at [112, 9] on div "Contacts" at bounding box center [109, 8] width 26 height 16
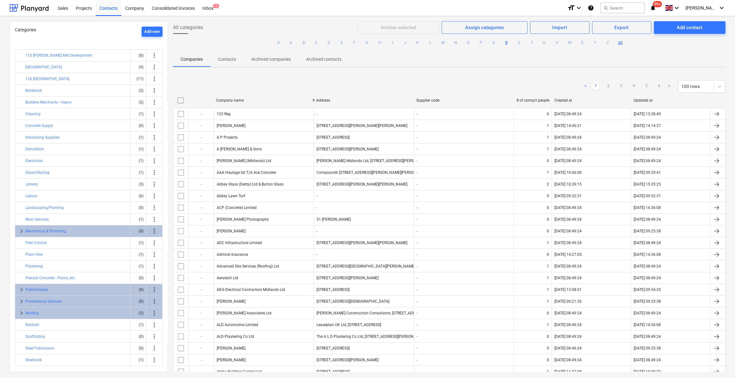
click at [504, 43] on button "R" at bounding box center [507, 43] width 8 height 8
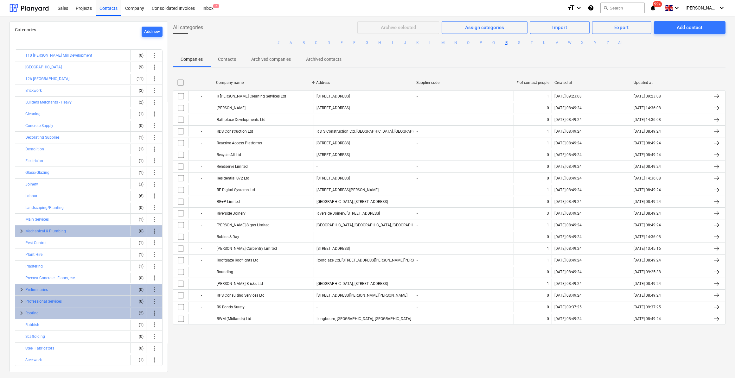
click at [505, 42] on button "R" at bounding box center [507, 43] width 8 height 8
click at [86, 7] on div "Projects" at bounding box center [84, 8] width 24 height 16
